Goal: Transaction & Acquisition: Purchase product/service

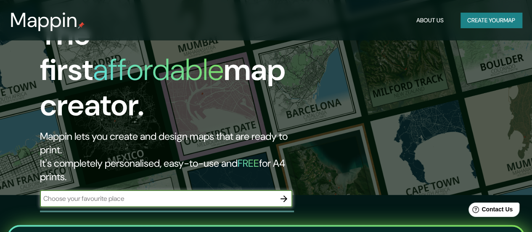
scroll to position [42, 0]
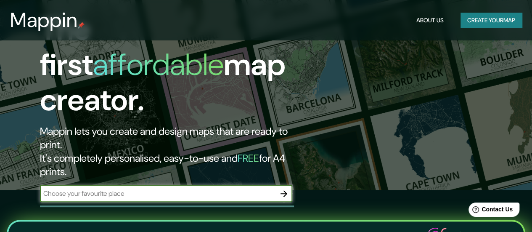
click at [244, 188] on input "text" at bounding box center [157, 193] width 235 height 10
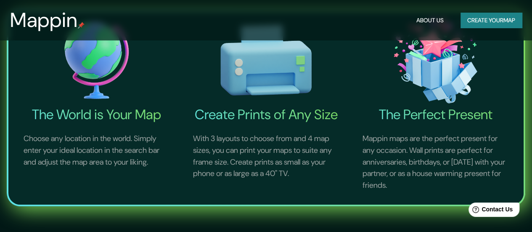
scroll to position [126, 0]
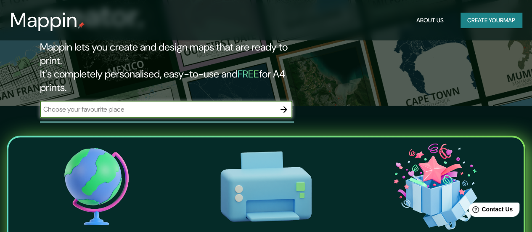
click at [72, 104] on input "text" at bounding box center [157, 109] width 235 height 10
type input "[GEOGRAPHIC_DATA], [GEOGRAPHIC_DATA]"
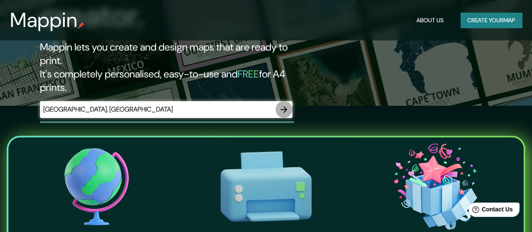
click at [287, 104] on icon "button" at bounding box center [284, 109] width 10 height 10
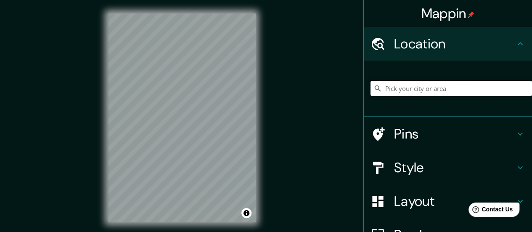
click at [418, 87] on input "Pick your city or area" at bounding box center [450, 88] width 161 height 15
drag, startPoint x: 431, startPoint y: 89, endPoint x: 339, endPoint y: 91, distance: 92.5
click at [339, 91] on div "Mappin Location [GEOGRAPHIC_DATA], [GEOGRAPHIC_DATA], [GEOGRAPHIC_DATA] Pins St…" at bounding box center [266, 124] width 532 height 249
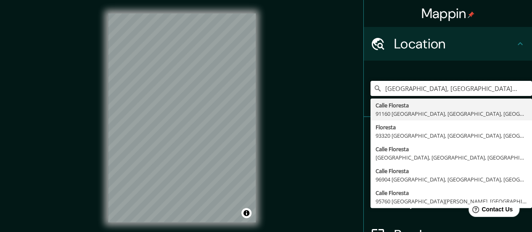
drag, startPoint x: 392, startPoint y: 87, endPoint x: 333, endPoint y: 83, distance: 59.4
click at [333, 83] on div "Mappin Location [GEOGRAPHIC_DATA] [GEOGRAPHIC_DATA], [GEOGRAPHIC_DATA] [GEOGRAP…" at bounding box center [266, 124] width 532 height 249
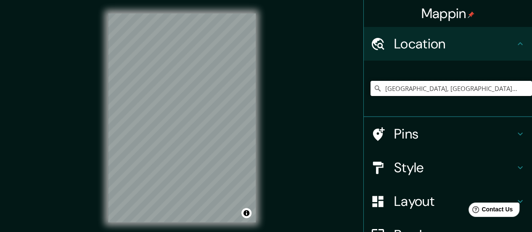
drag, startPoint x: 462, startPoint y: 89, endPoint x: 259, endPoint y: 75, distance: 203.4
click at [259, 75] on div "Mappin Location [GEOGRAPHIC_DATA], [GEOGRAPHIC_DATA] [GEOGRAPHIC_DATA], [GEOGRA…" at bounding box center [266, 124] width 532 height 249
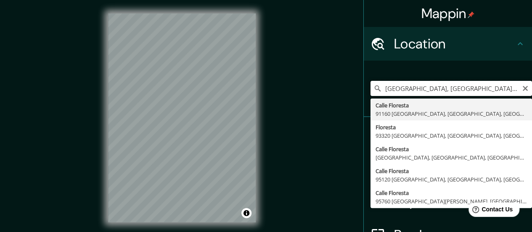
type input "[GEOGRAPHIC_DATA], [GEOGRAPHIC_DATA], [GEOGRAPHIC_DATA]"
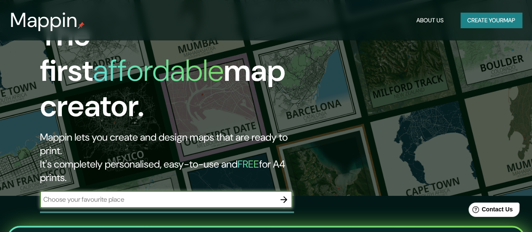
scroll to position [84, 0]
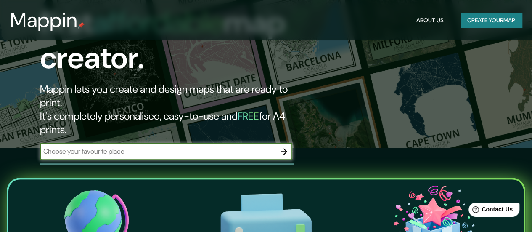
click at [131, 146] on input "text" at bounding box center [157, 151] width 235 height 10
type input "[GEOGRAPHIC_DATA], [GEOGRAPHIC_DATA]"
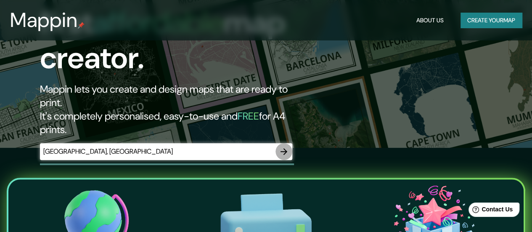
click at [284, 146] on icon "button" at bounding box center [284, 151] width 10 height 10
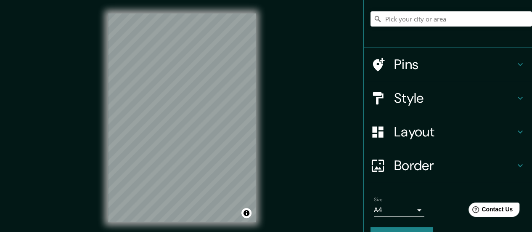
scroll to position [84, 0]
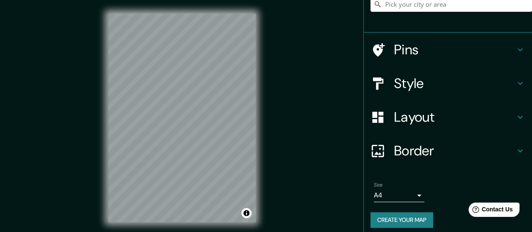
click at [398, 87] on h4 "Style" at bounding box center [454, 83] width 121 height 17
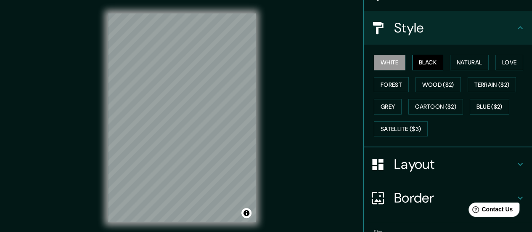
click at [424, 63] on button "Black" at bounding box center [428, 63] width 32 height 16
click at [383, 62] on button "White" at bounding box center [390, 63] width 32 height 16
